Goal: Information Seeking & Learning: Learn about a topic

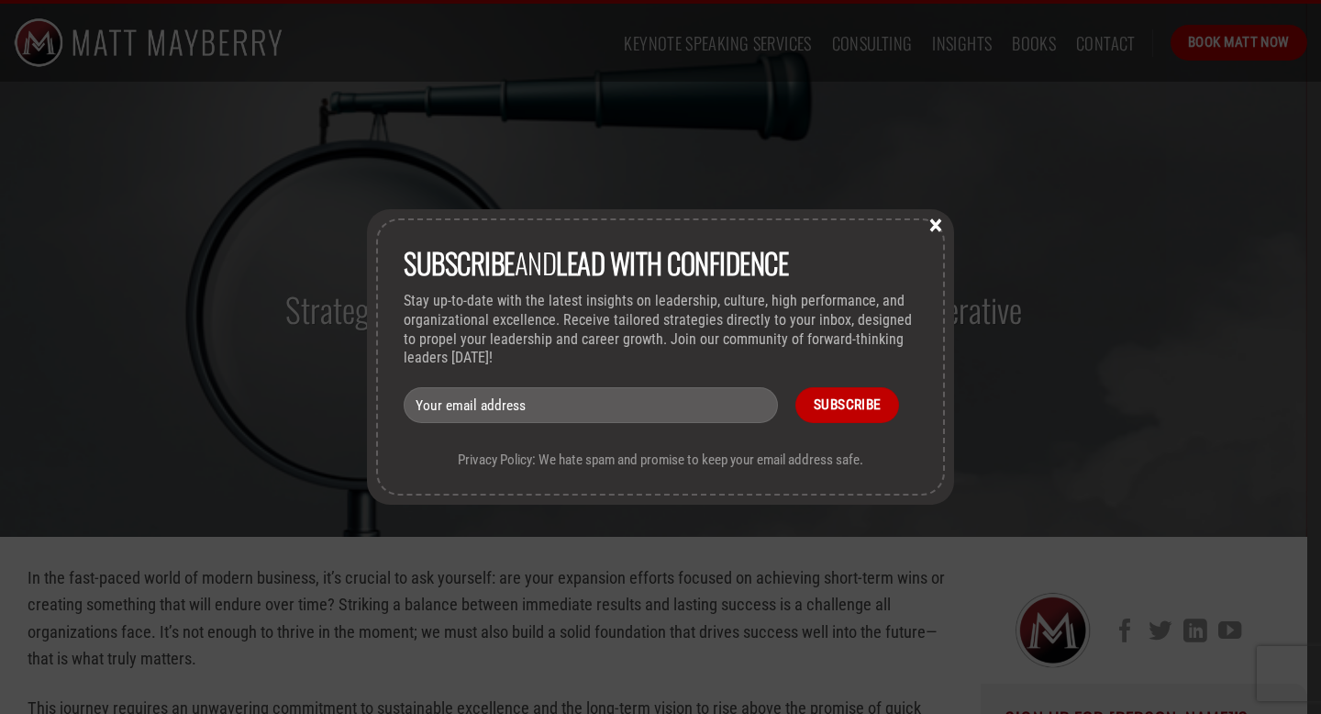
click at [601, 391] on input "email" at bounding box center [591, 405] width 374 height 36
type input "lykenbogart@gmail.com"
click at [855, 406] on input "Subscribe" at bounding box center [847, 405] width 104 height 36
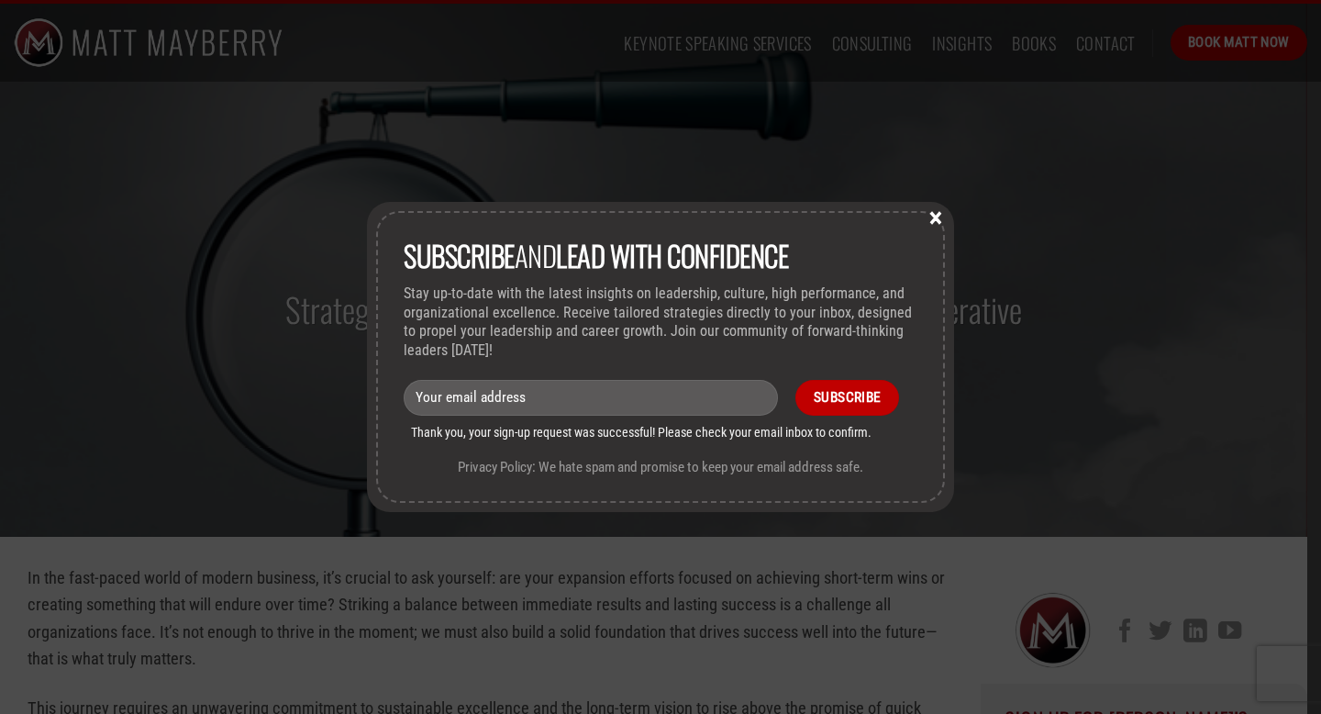
scroll to position [52, 0]
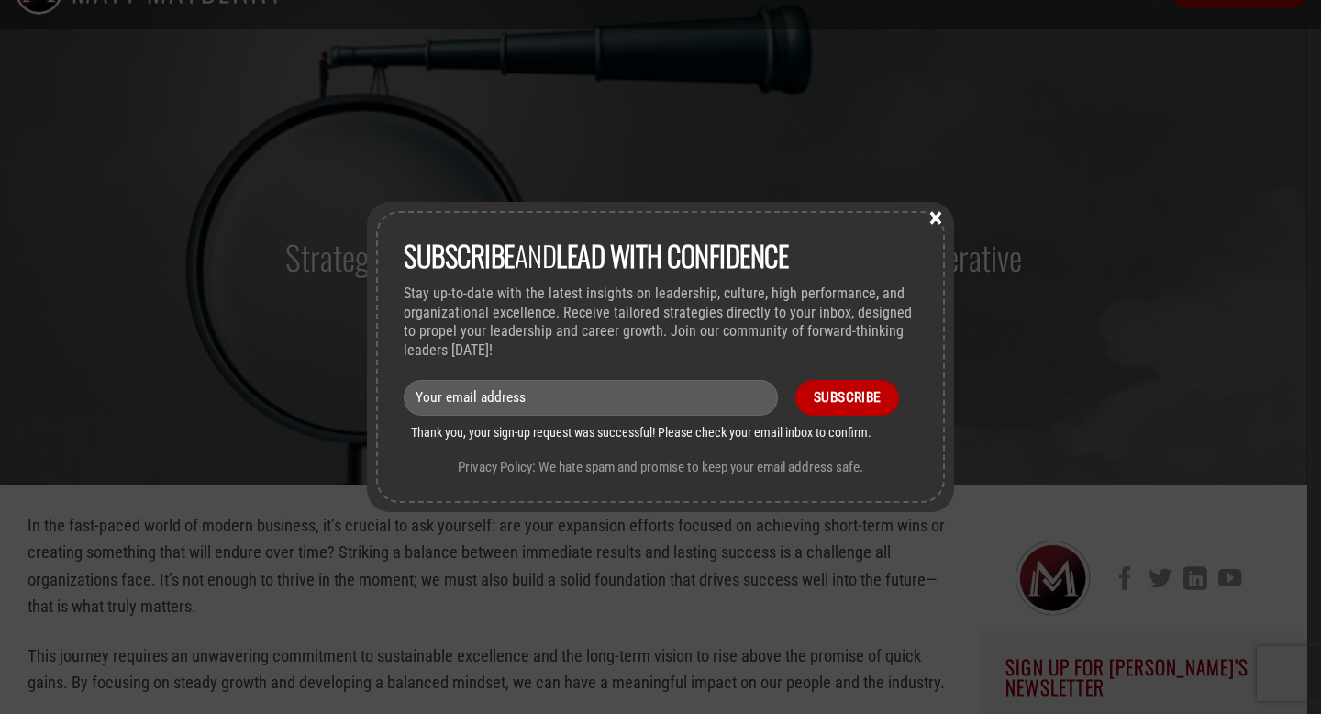
click at [936, 222] on button "×" at bounding box center [936, 216] width 28 height 17
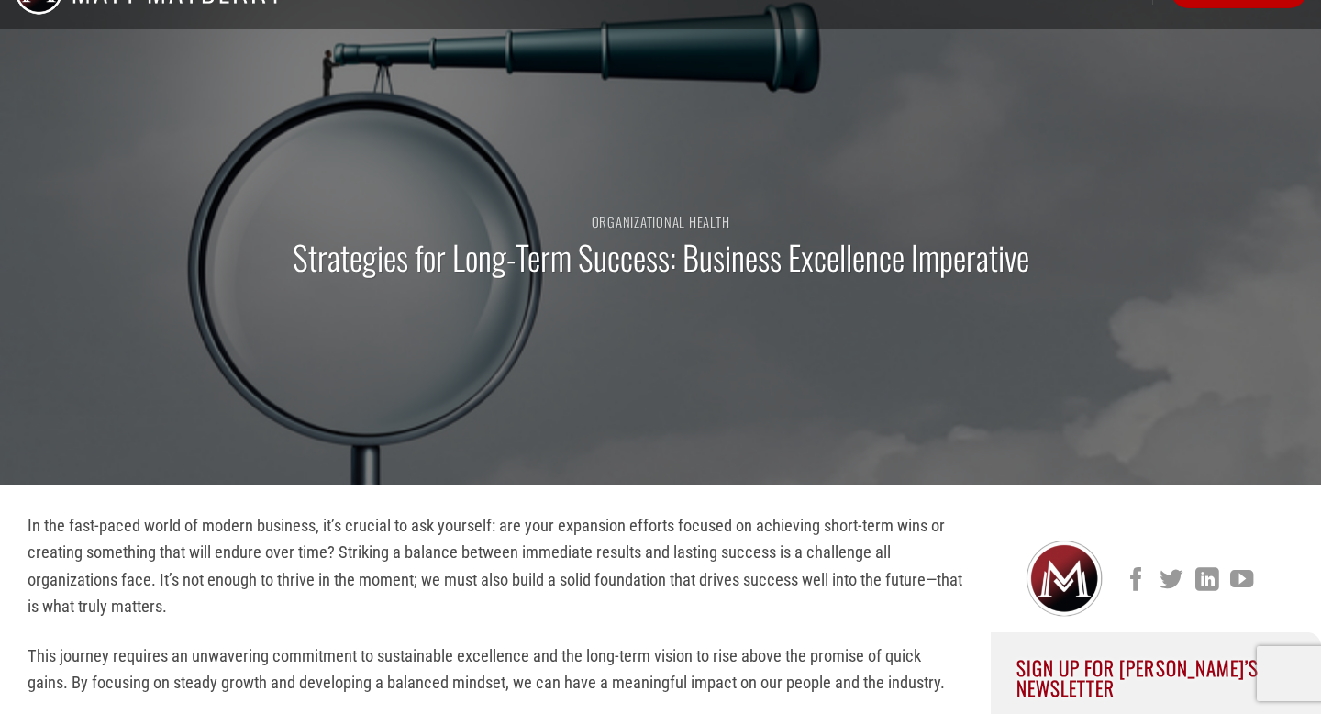
click at [866, 406] on div "Organizational Health Strategies for Long-Term Success: Business Excellence Imp…" at bounding box center [660, 255] width 1321 height 459
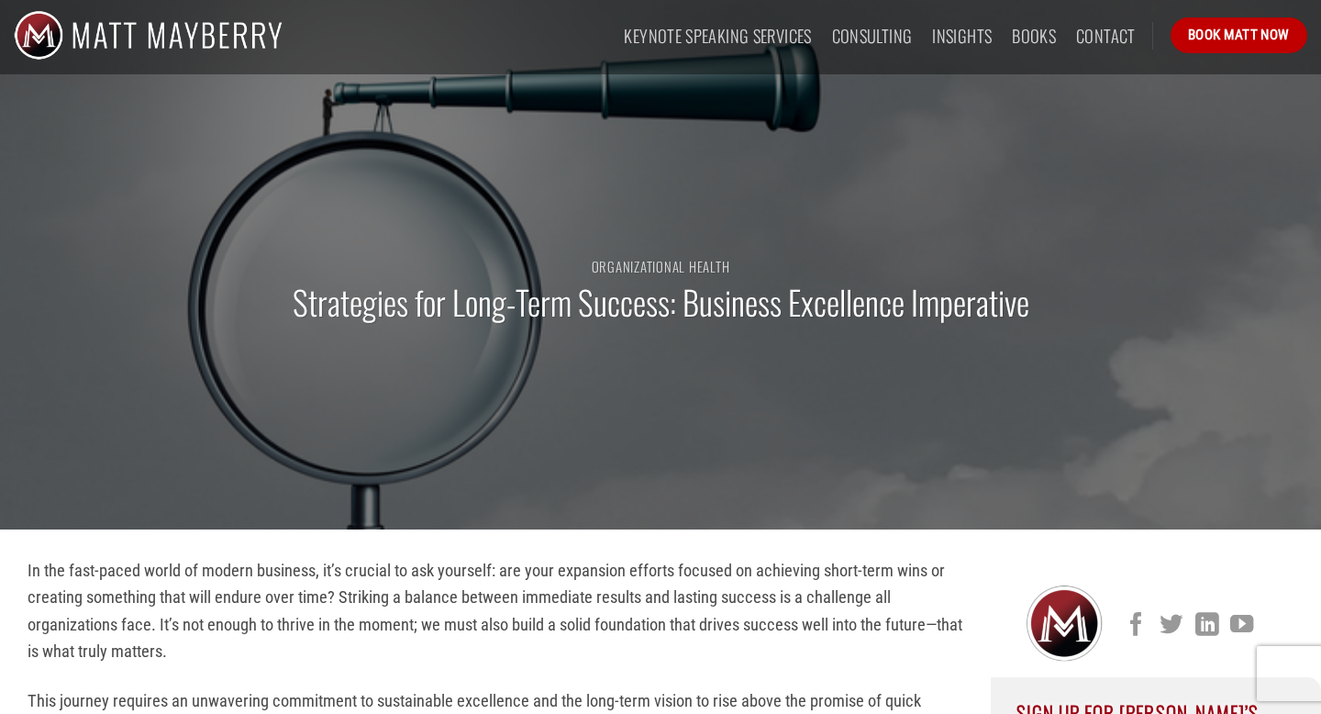
scroll to position [0, 0]
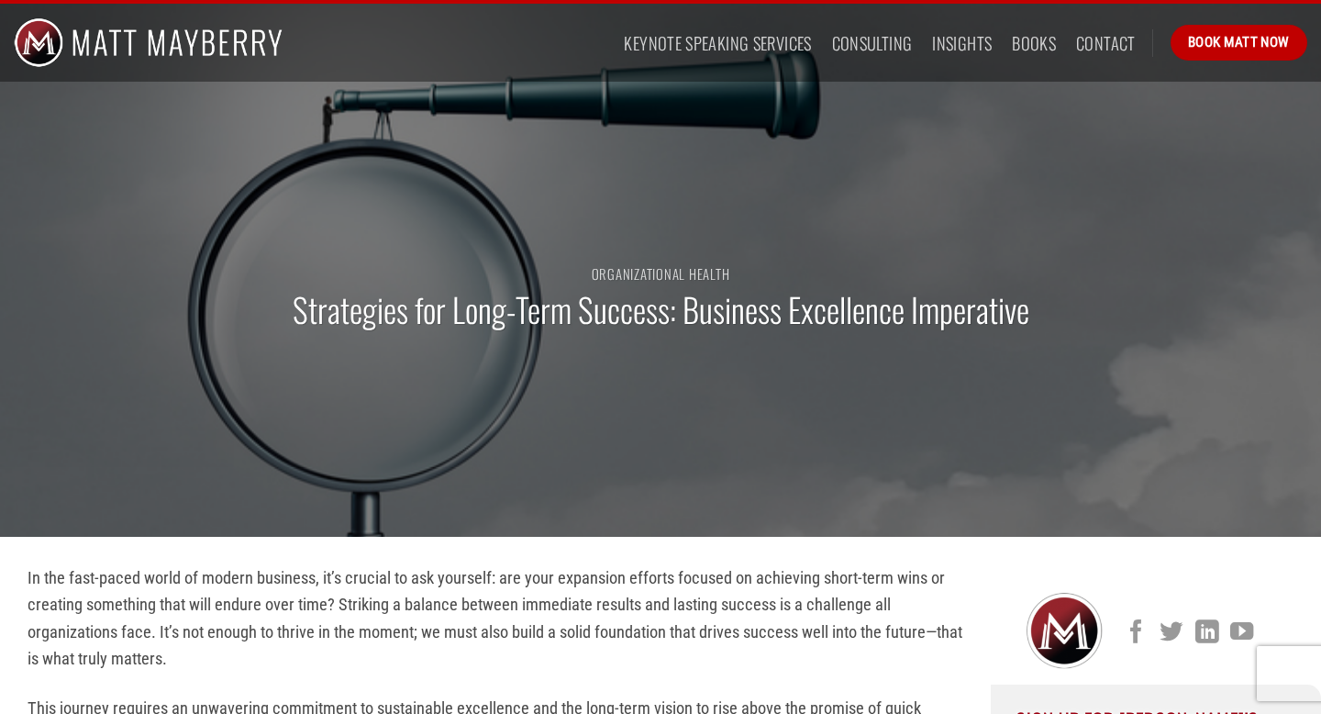
click at [1115, 163] on div "Organizational Health Strategies for Long-Term Success: Business Excellence Imp…" at bounding box center [660, 307] width 1321 height 459
click at [740, 606] on p "In the fast-paced world of modern business, it’s crucial to ask yourself: are y…" at bounding box center [496, 618] width 936 height 108
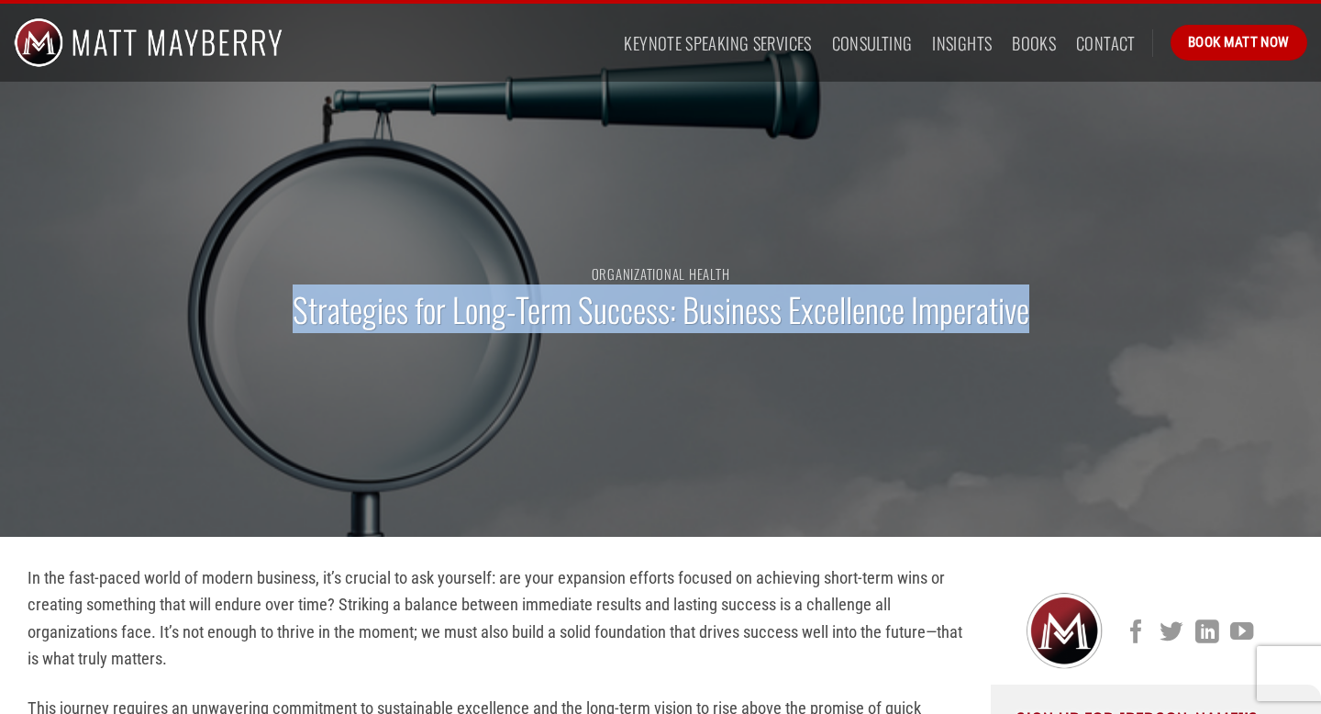
drag, startPoint x: 594, startPoint y: 284, endPoint x: 1036, endPoint y: 328, distance: 444.4
click at [1036, 328] on div "Organizational Health Strategies for Long-Term Success: Business Excellence Imp…" at bounding box center [660, 307] width 1321 height 459
copy h1 "Strategies for Long-Term Success: Business Excellence Imperative"
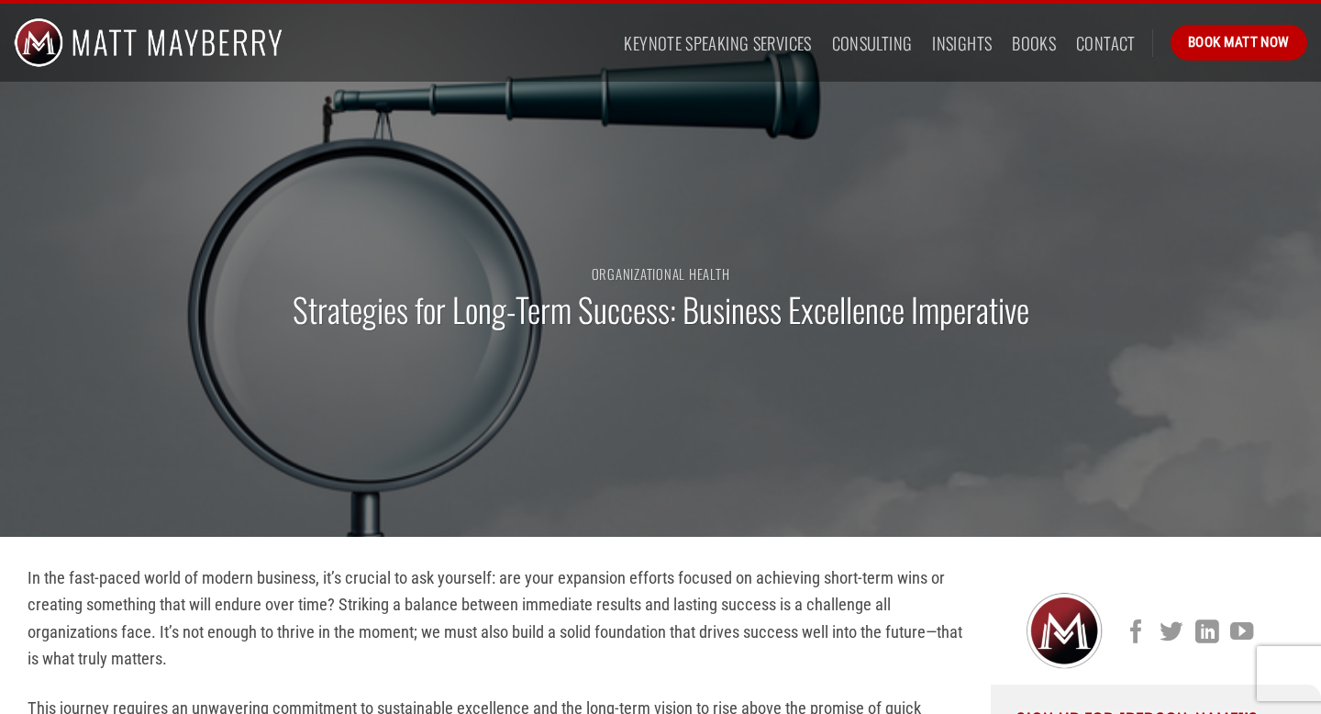
click at [523, 645] on p "In the fast-paced world of modern business, it’s crucial to ask yourself: are y…" at bounding box center [496, 618] width 936 height 108
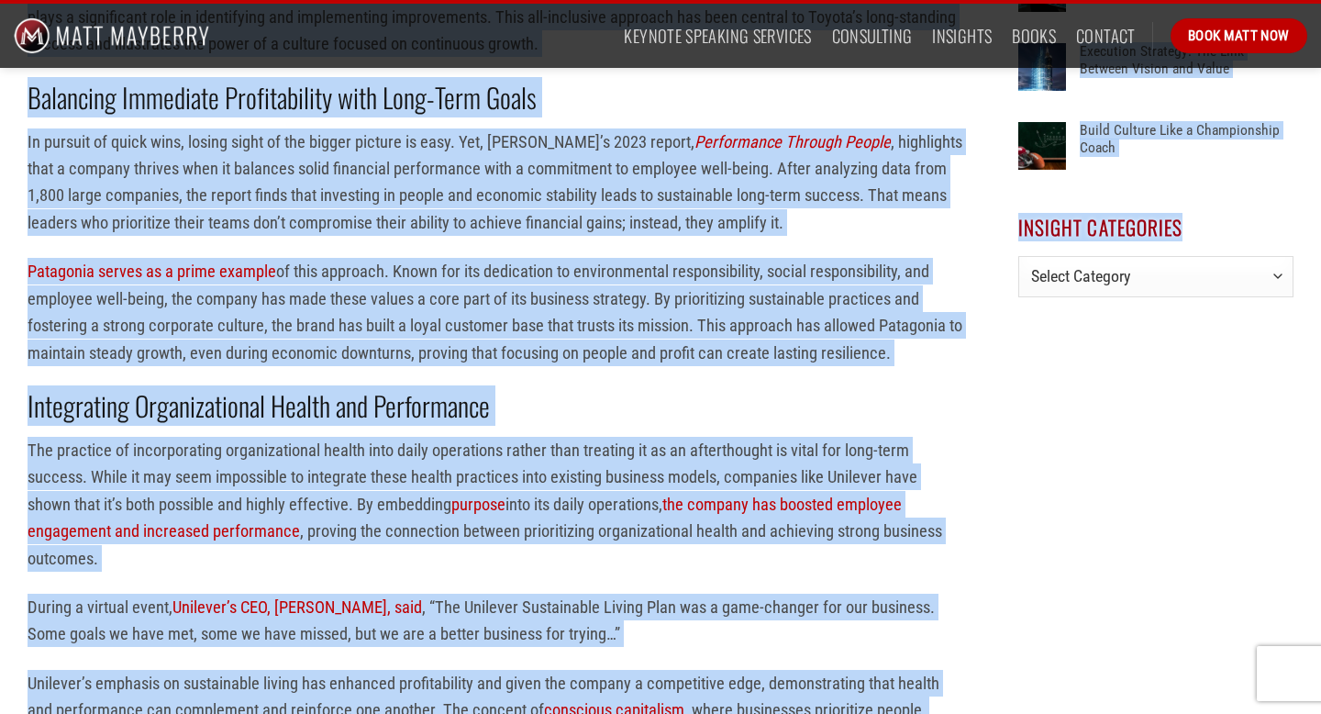
scroll to position [1300, 0]
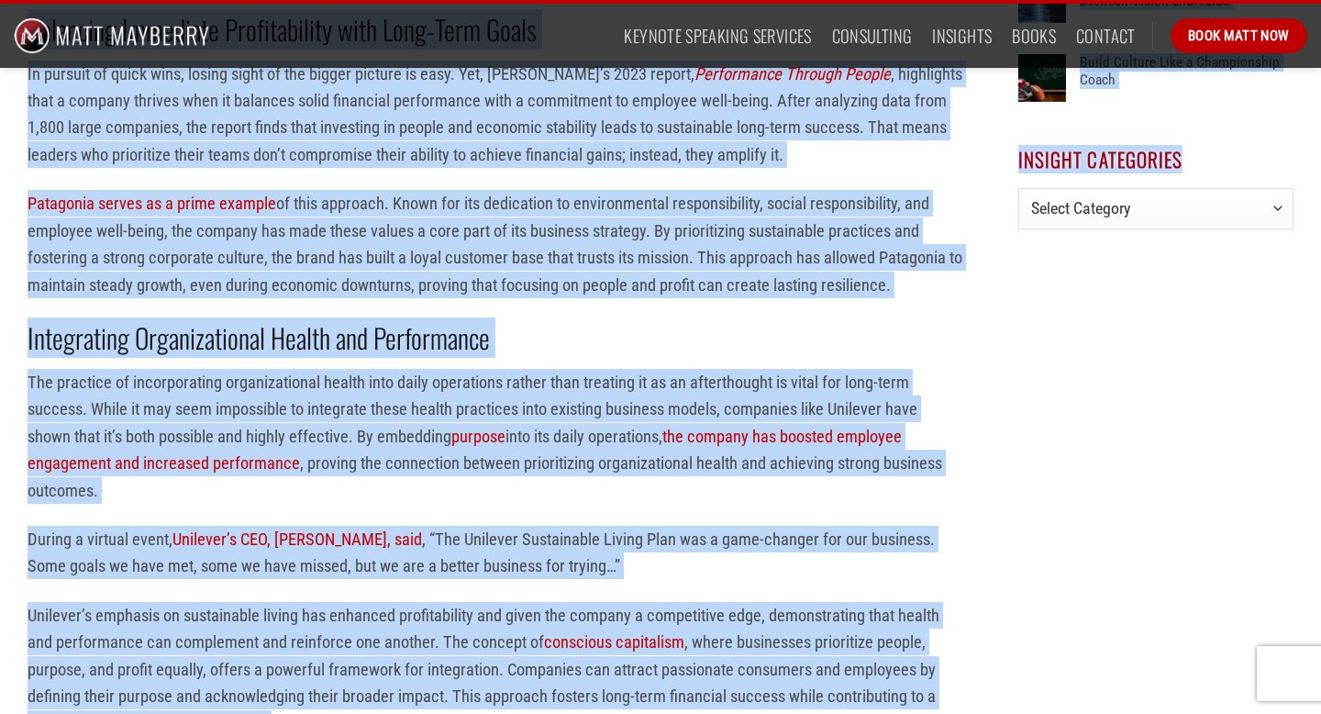
drag, startPoint x: 24, startPoint y: 350, endPoint x: 1057, endPoint y: 709, distance: 1093.9
click at [1054, 711] on div "In the fast-paced world of modern business, it’s crucial to ask yourself: are y…" at bounding box center [660, 611] width 1321 height 2695
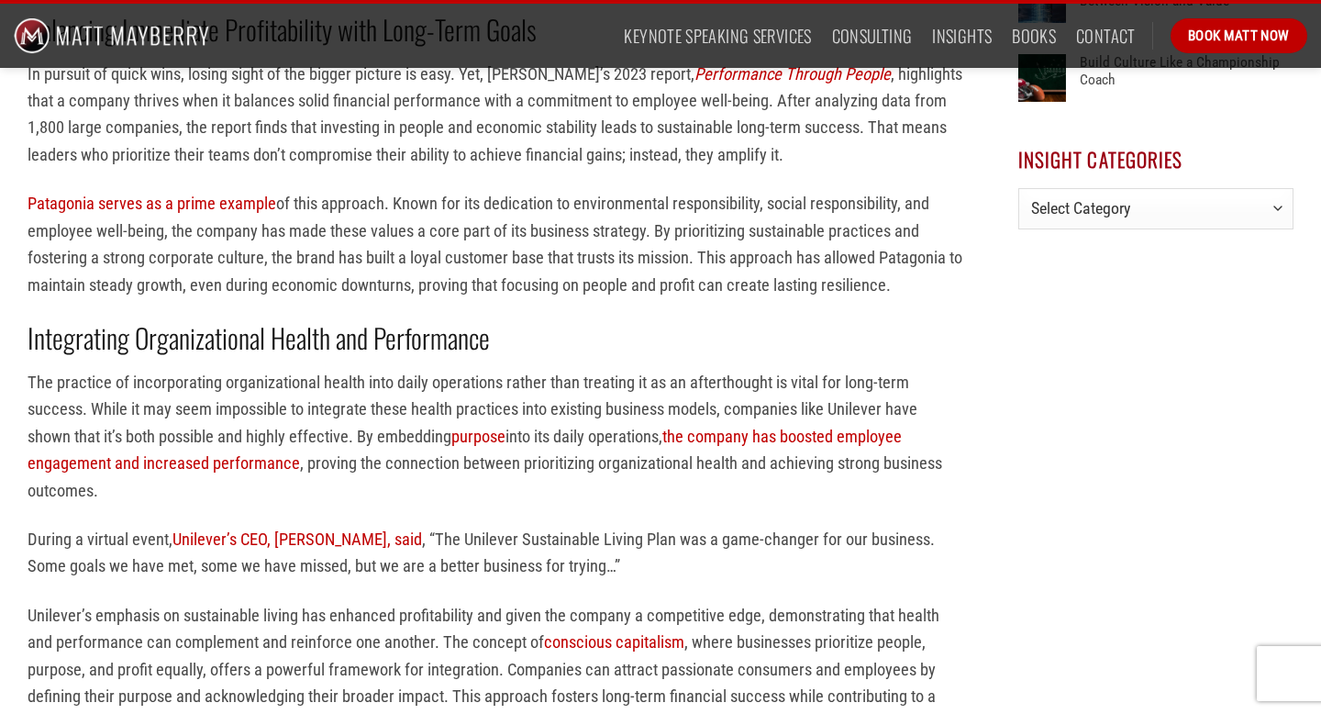
click at [1013, 628] on div "Sign Up For [PERSON_NAME]’s Newsletter Sign Up Recent Insights How Great Leader…" at bounding box center [1156, 611] width 330 height 2695
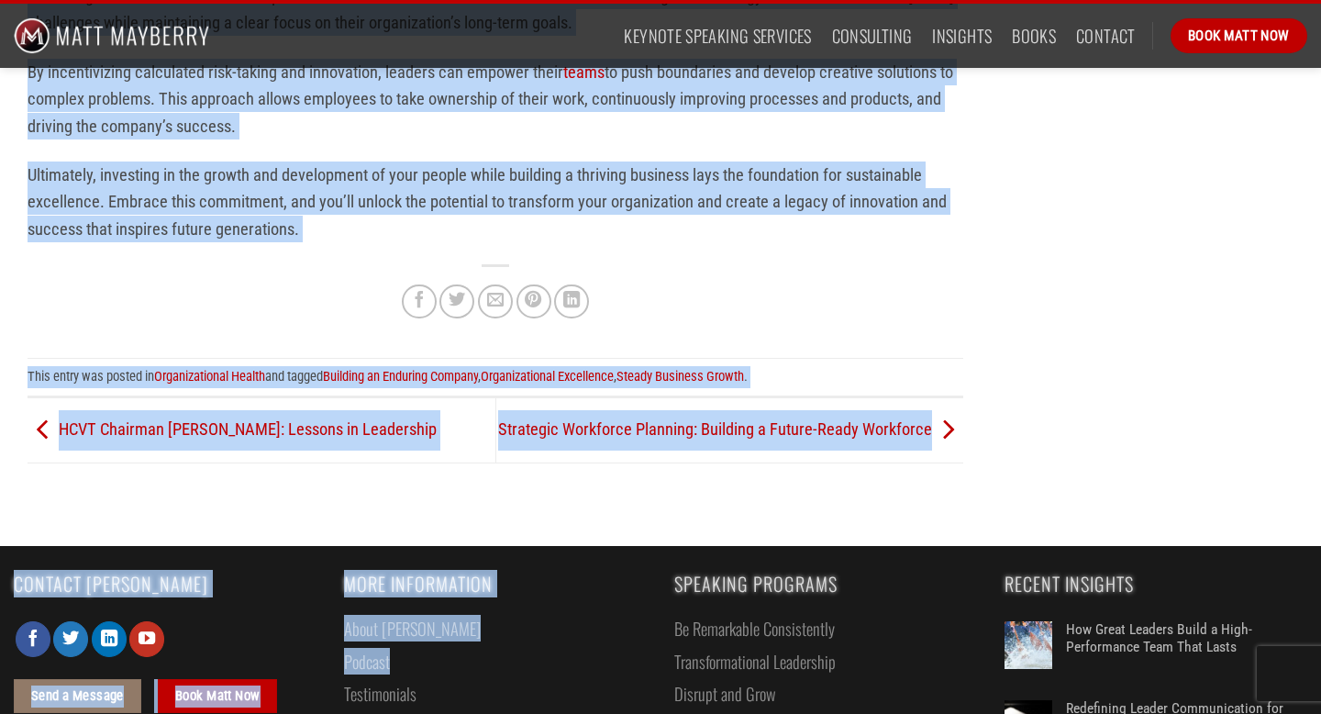
scroll to position [2747, 0]
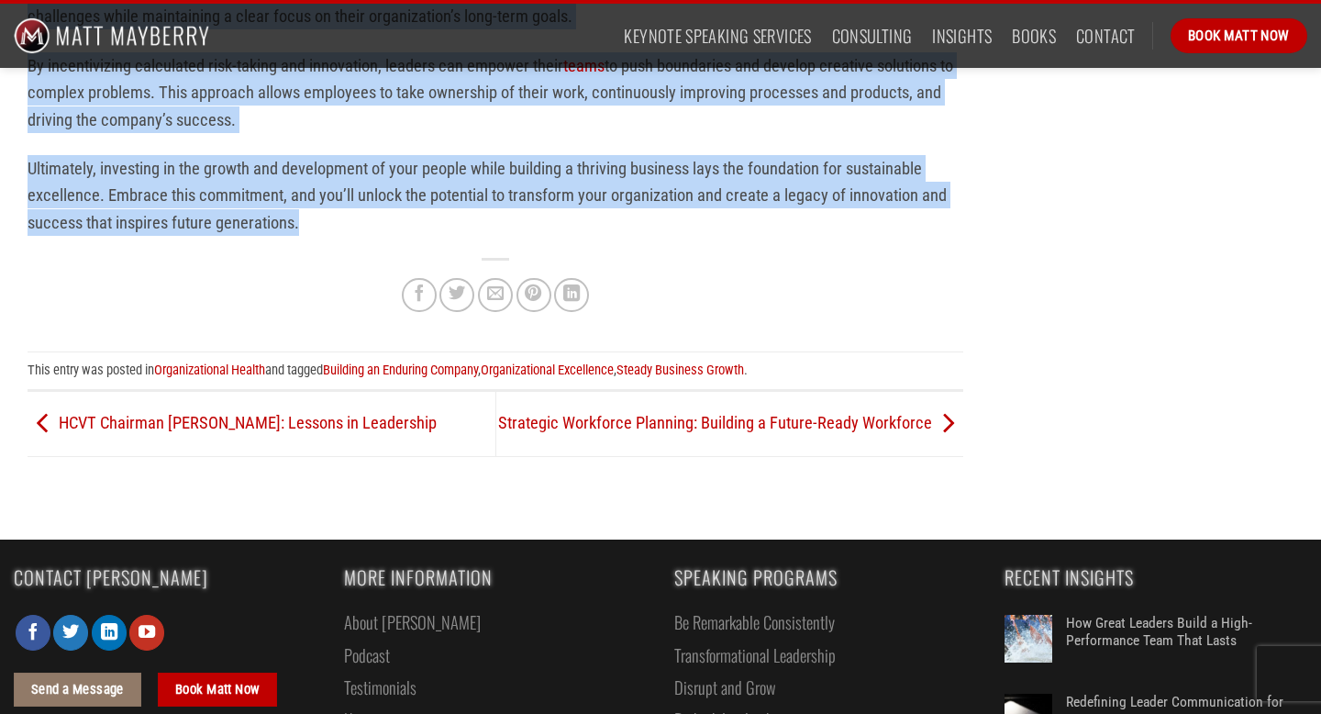
drag, startPoint x: 26, startPoint y: 306, endPoint x: 355, endPoint y: 261, distance: 332.4
copy div "Lo ips dolo-sitam conse ad elitse doeiusmo, te’i utlabor et dol magnaali: eni a…"
